Goal: Task Accomplishment & Management: Use online tool/utility

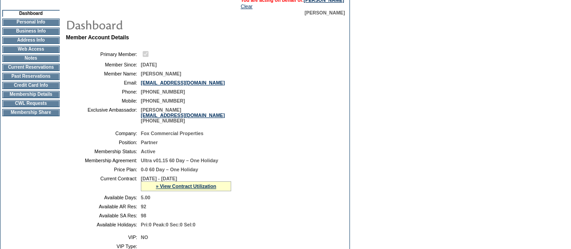
scroll to position [60, 0]
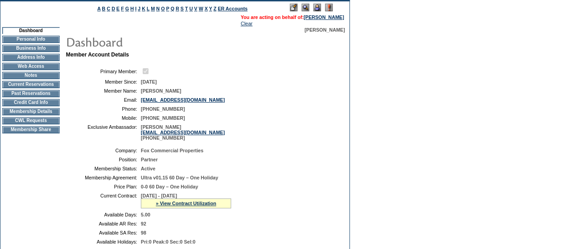
click at [30, 123] on td "CWL Requests" at bounding box center [30, 120] width 57 height 7
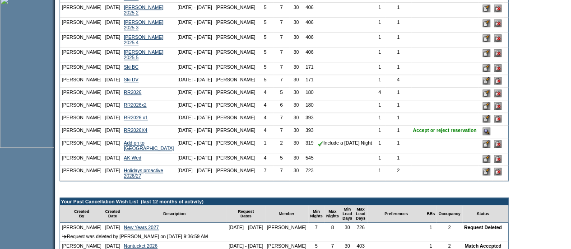
scroll to position [288, 0]
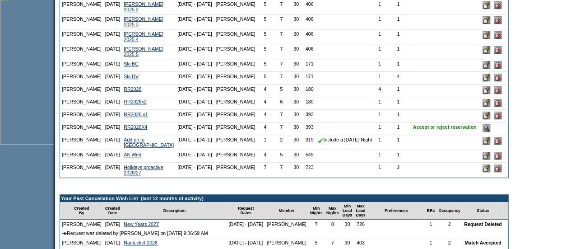
click at [483, 132] on input "image" at bounding box center [487, 128] width 8 height 8
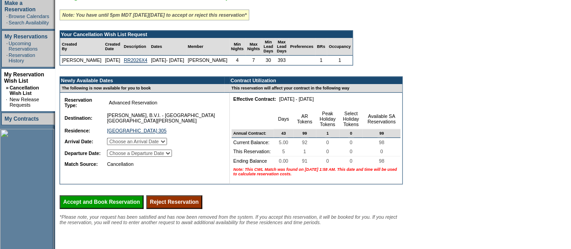
scroll to position [154, 0]
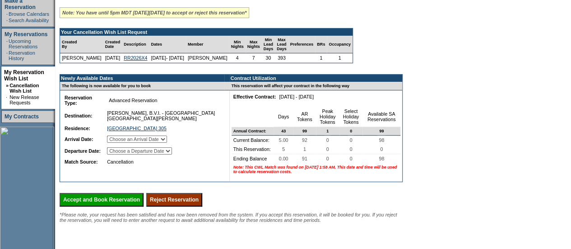
click at [202, 206] on input "Reject Reservation" at bounding box center [174, 200] width 56 height 14
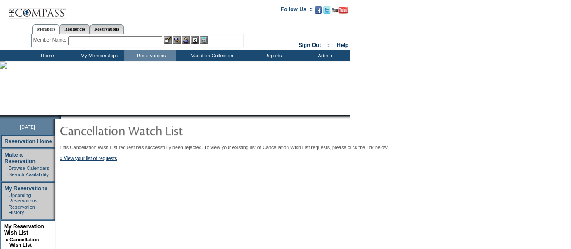
click at [139, 39] on input "text" at bounding box center [115, 40] width 94 height 9
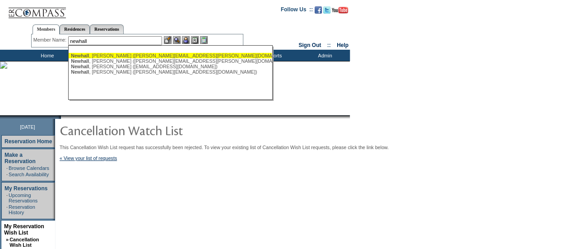
click at [104, 56] on div "[PERSON_NAME] ([PERSON_NAME][EMAIL_ADDRESS][PERSON_NAME][DOMAIN_NAME])" at bounding box center [170, 55] width 199 height 5
type input "[PERSON_NAME] ([PERSON_NAME][EMAIL_ADDRESS][PERSON_NAME][DOMAIN_NAME])"
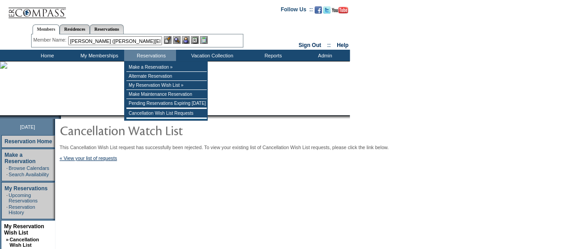
click at [187, 42] on img at bounding box center [186, 40] width 8 height 8
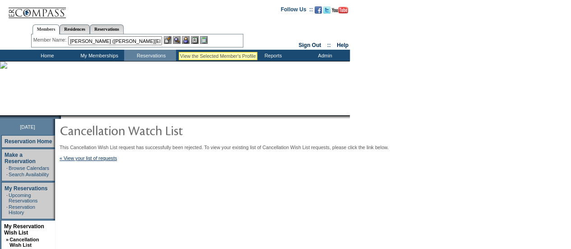
click at [179, 41] on img at bounding box center [177, 40] width 8 height 8
